Goal: Find specific page/section: Find specific page/section

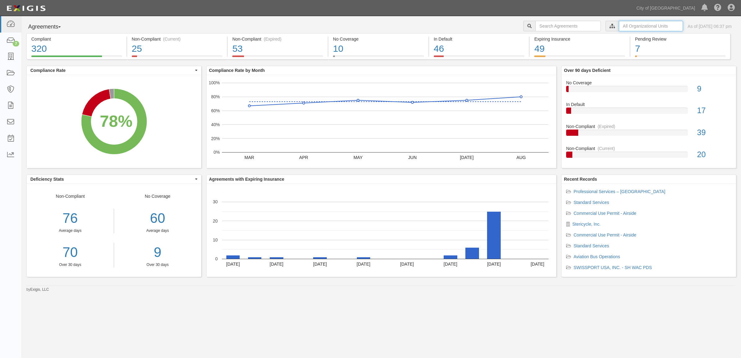
click at [629, 25] on input "text" at bounding box center [651, 26] width 64 height 11
click at [546, 37] on icon at bounding box center [547, 37] width 4 height 3
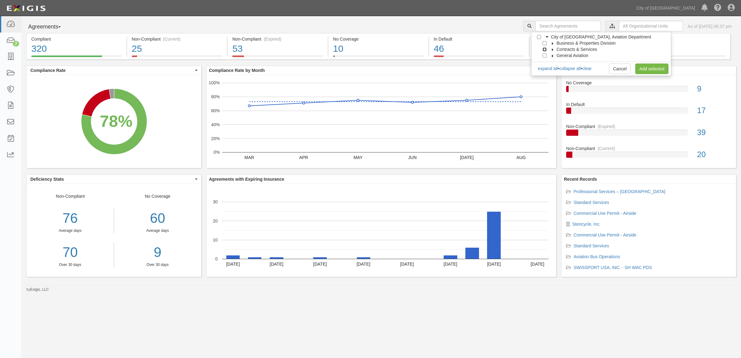
click at [546, 50] on input "Contracts & Services" at bounding box center [545, 49] width 4 height 4
checkbox input "true"
click at [652, 67] on link "Add selected" at bounding box center [652, 69] width 33 height 11
